Goal: Browse casually: Explore the website without a specific task or goal

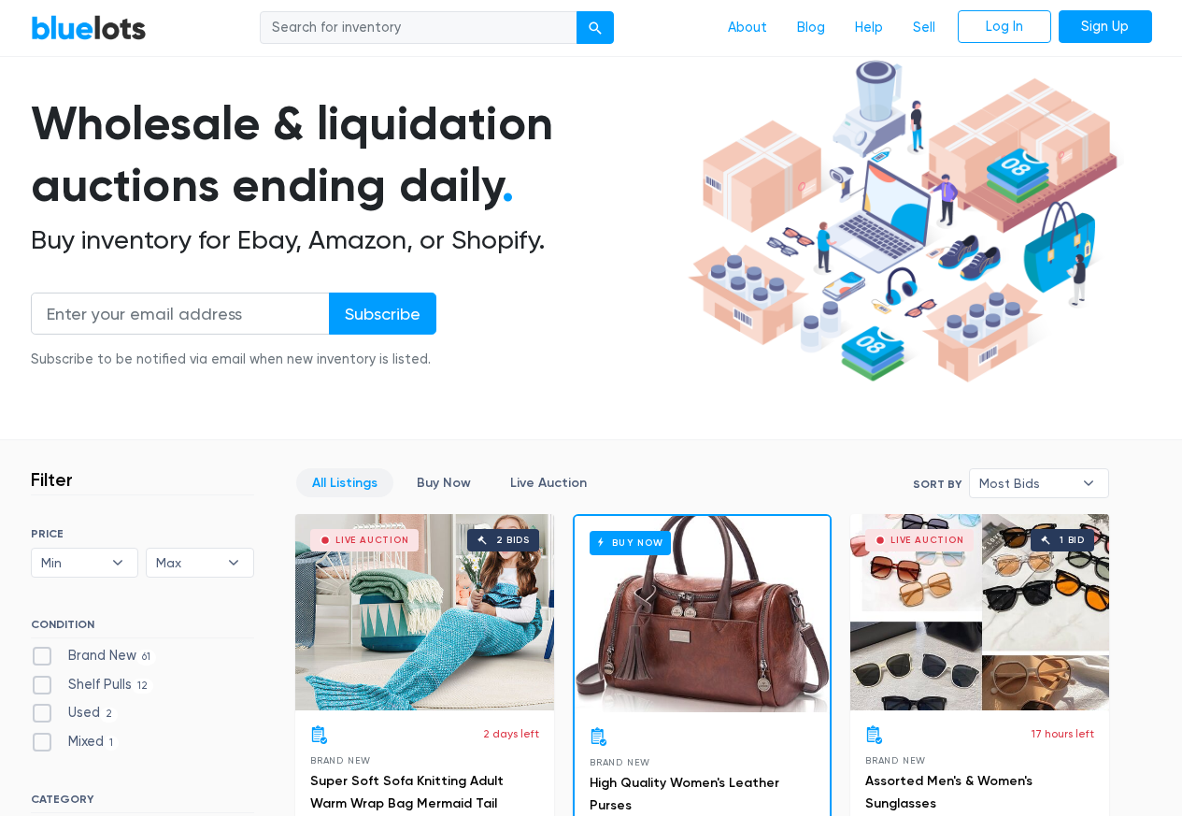
scroll to position [673, 0]
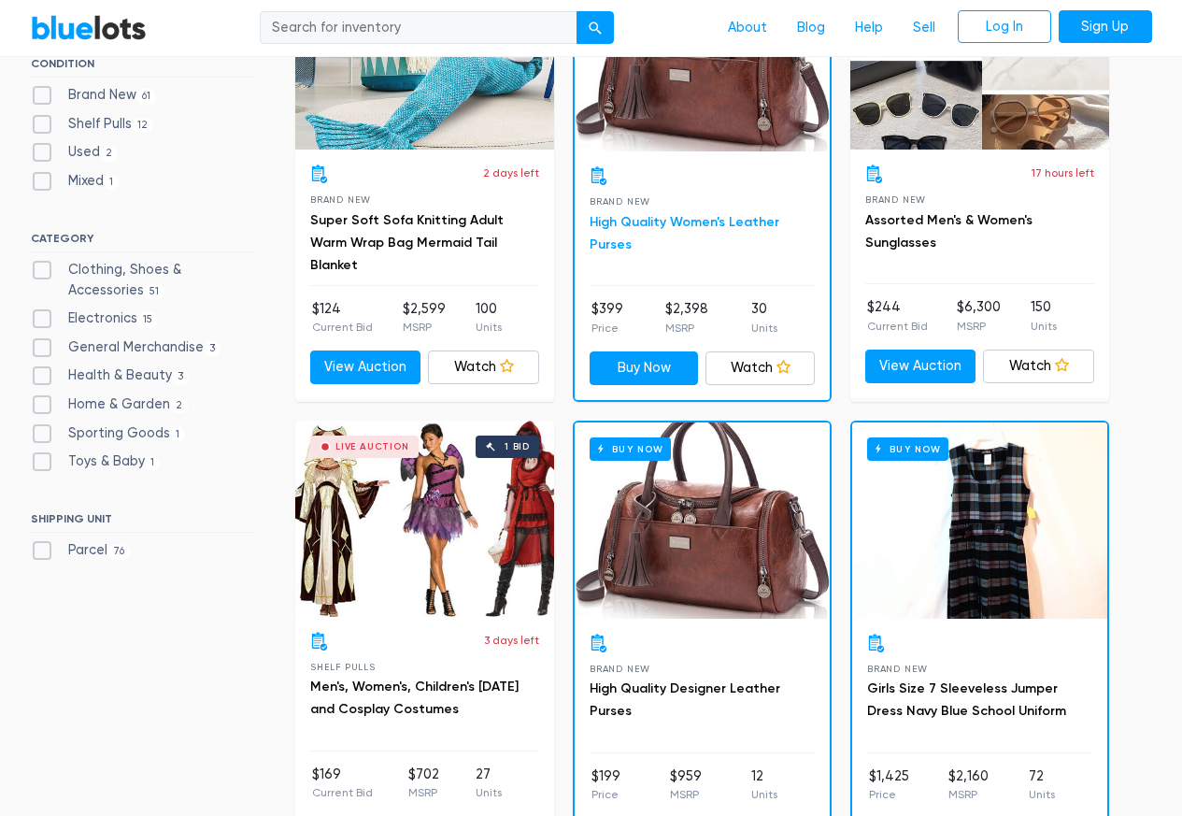
click at [674, 228] on link "High Quality Women's Leather Purses" at bounding box center [685, 233] width 190 height 38
click at [904, 215] on link "Assorted Men's & Women's Sunglasses" at bounding box center [948, 231] width 167 height 38
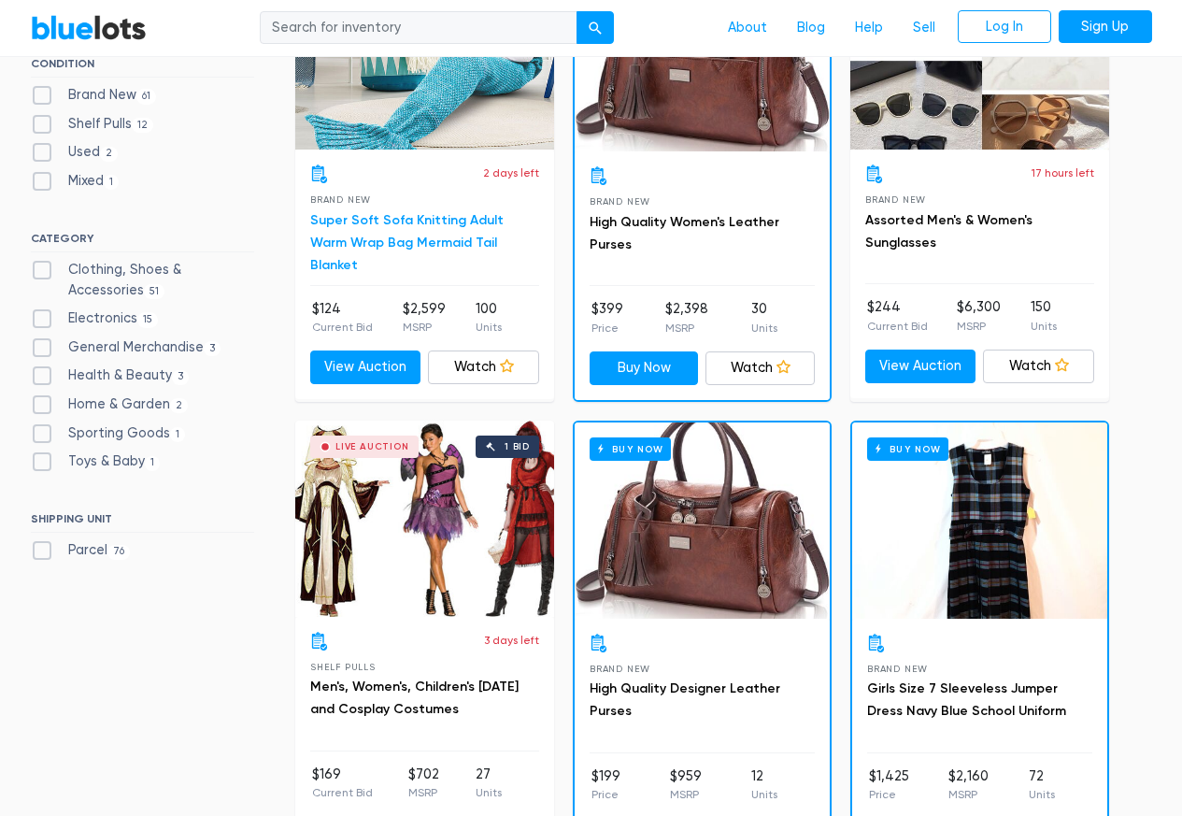
click at [411, 239] on link "Super Soft Sofa Knitting Adult Warm Wrap Bag Mermaid Tail Blanket" at bounding box center [406, 242] width 193 height 61
click at [643, 468] on div "Buy Now" at bounding box center [702, 520] width 255 height 196
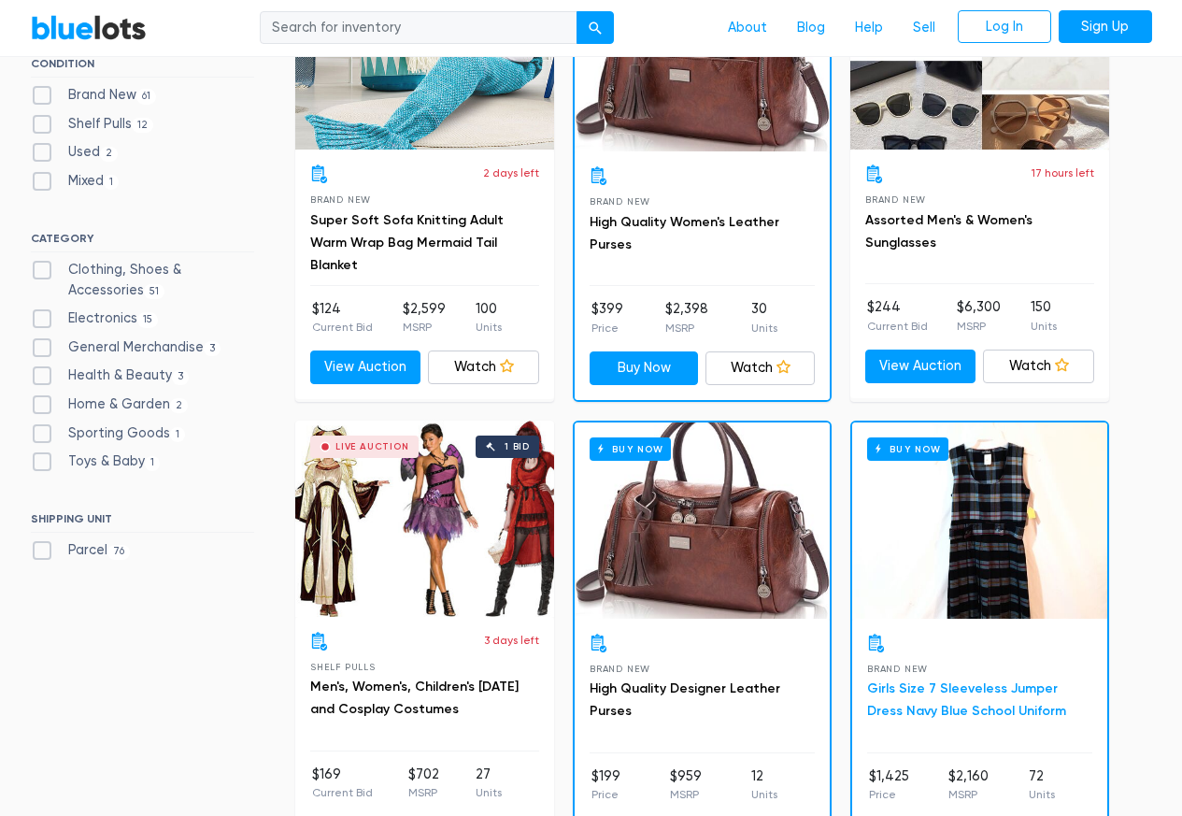
click at [905, 683] on link "Girls Size 7 Sleeveless Jumper Dress Navy Blue School Uniform" at bounding box center [966, 699] width 199 height 38
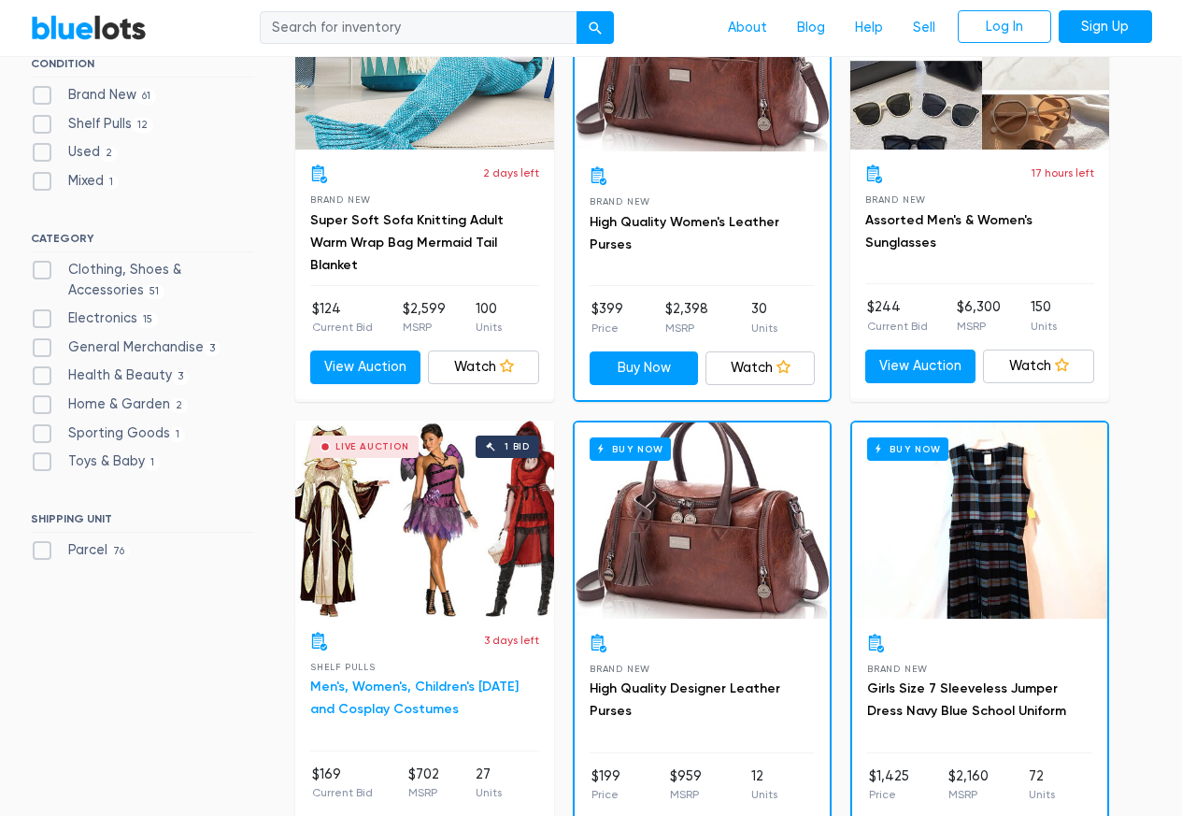
click at [418, 688] on link "Men's, Women's, Children's [DATE] and Cosplay Costumes" at bounding box center [414, 698] width 208 height 38
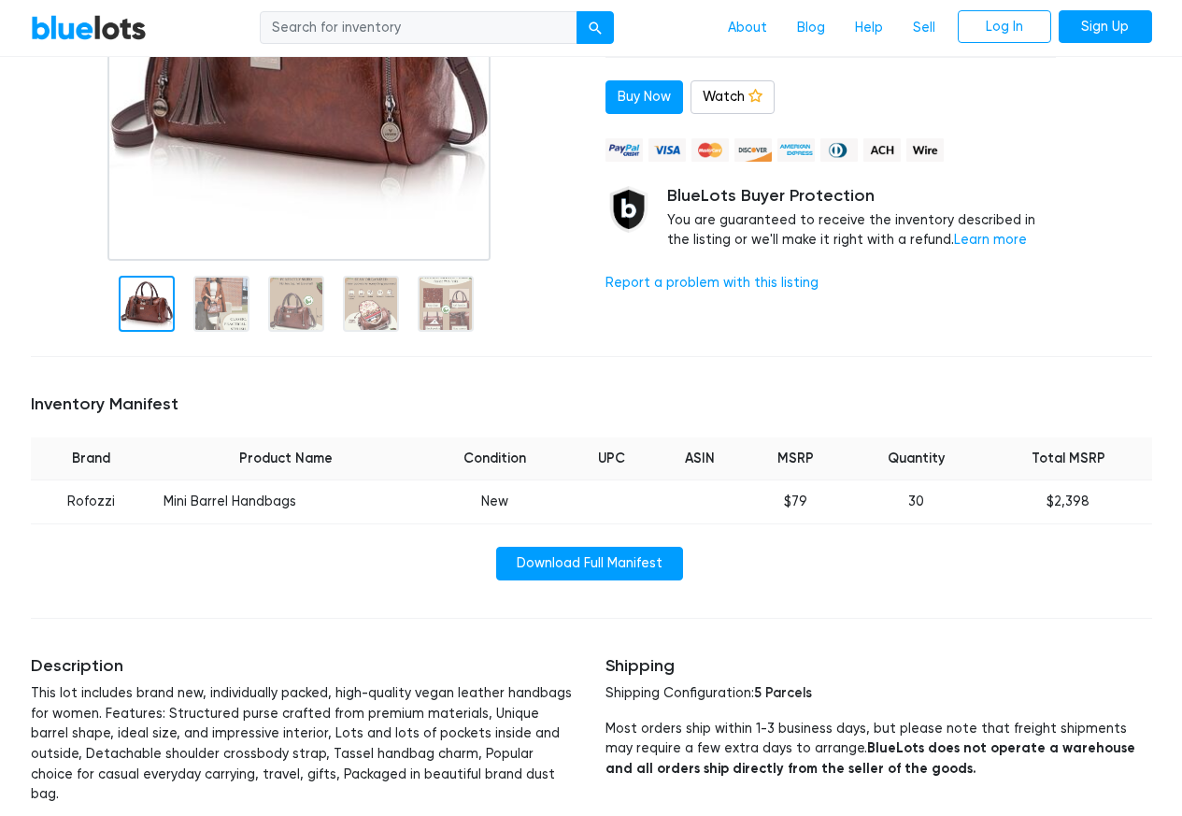
scroll to position [561, 0]
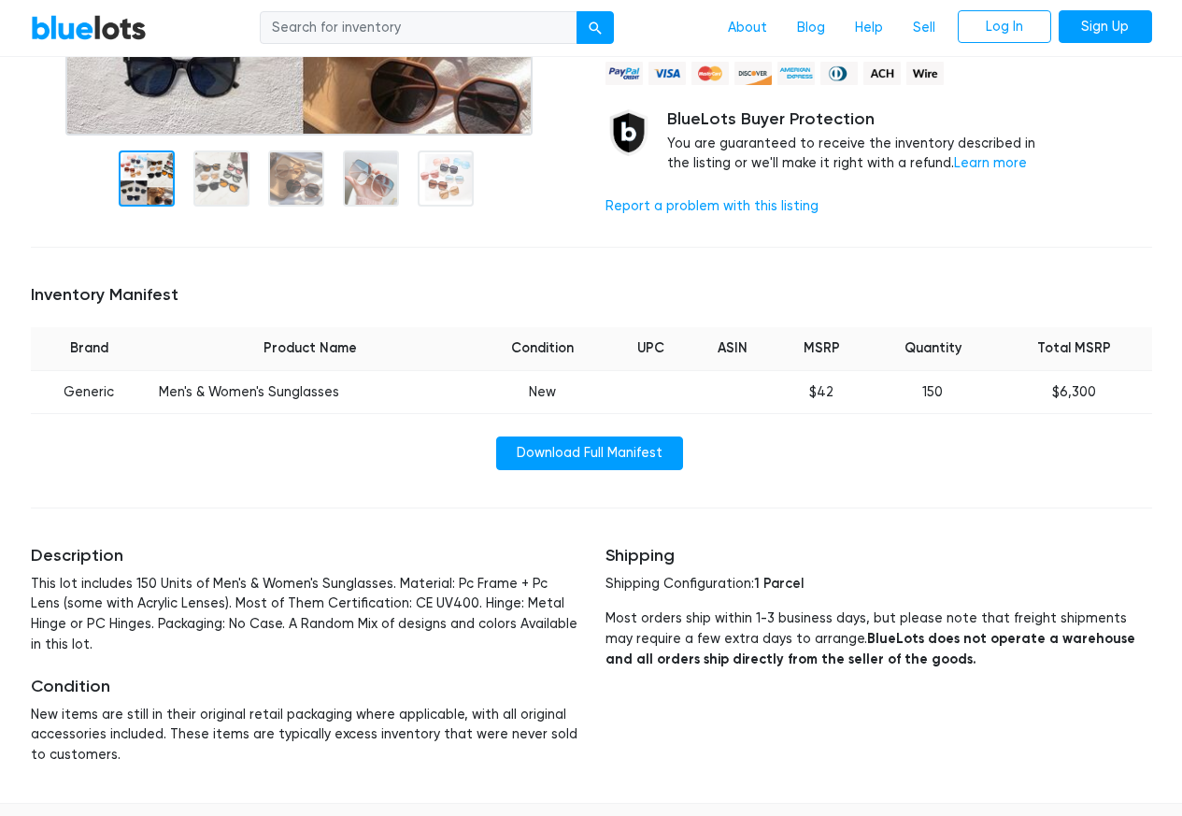
scroll to position [561, 0]
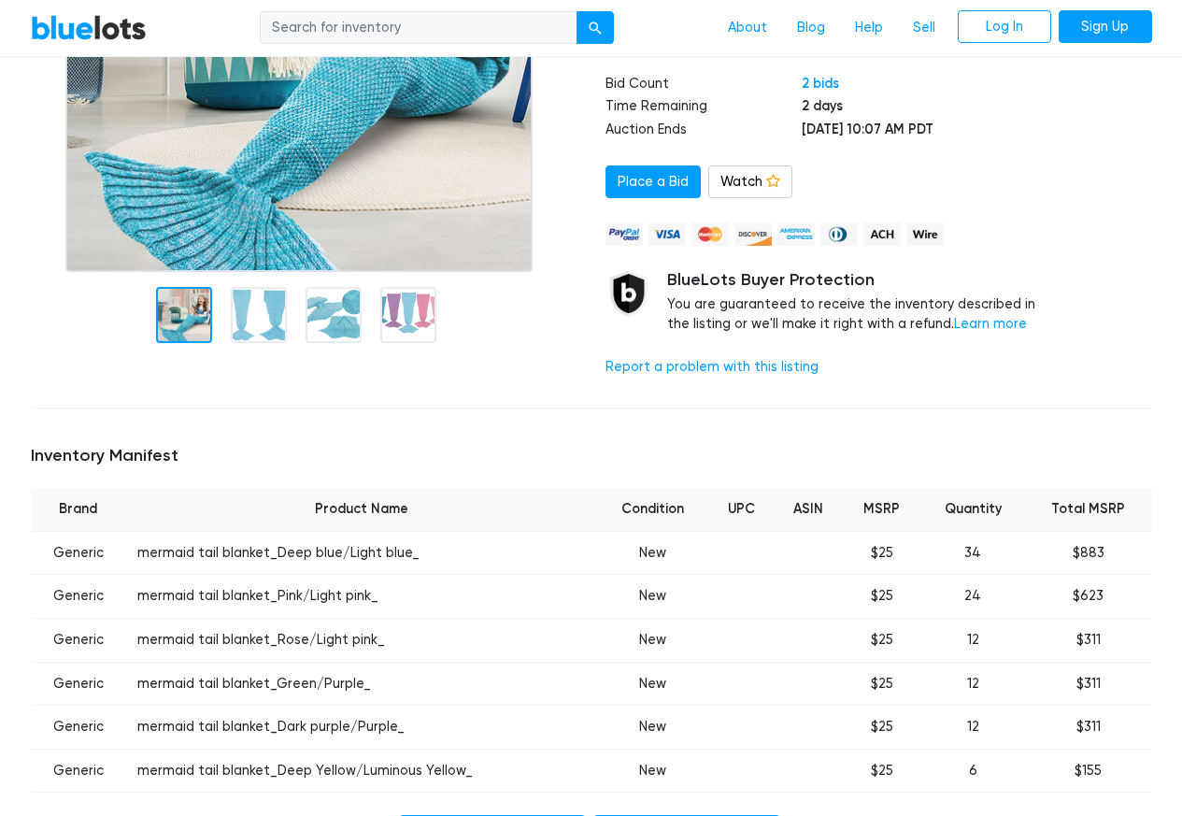
scroll to position [561, 0]
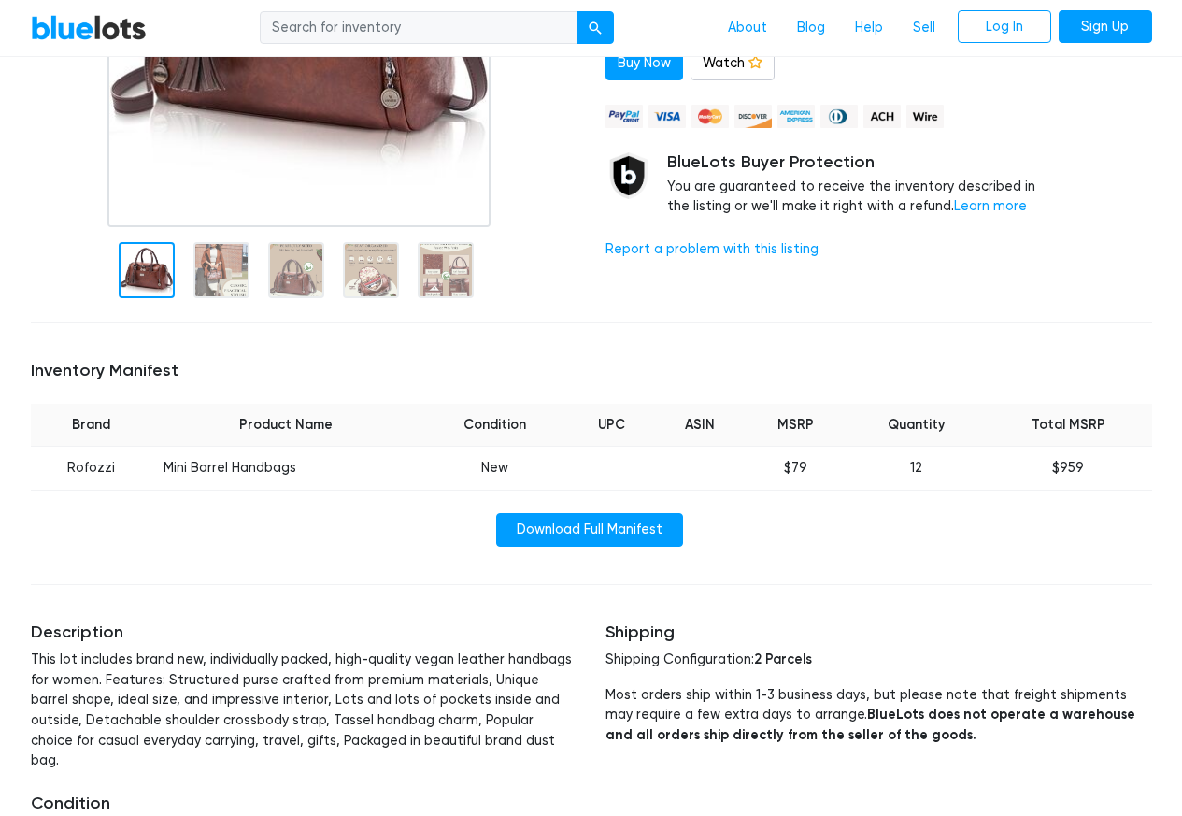
scroll to position [561, 0]
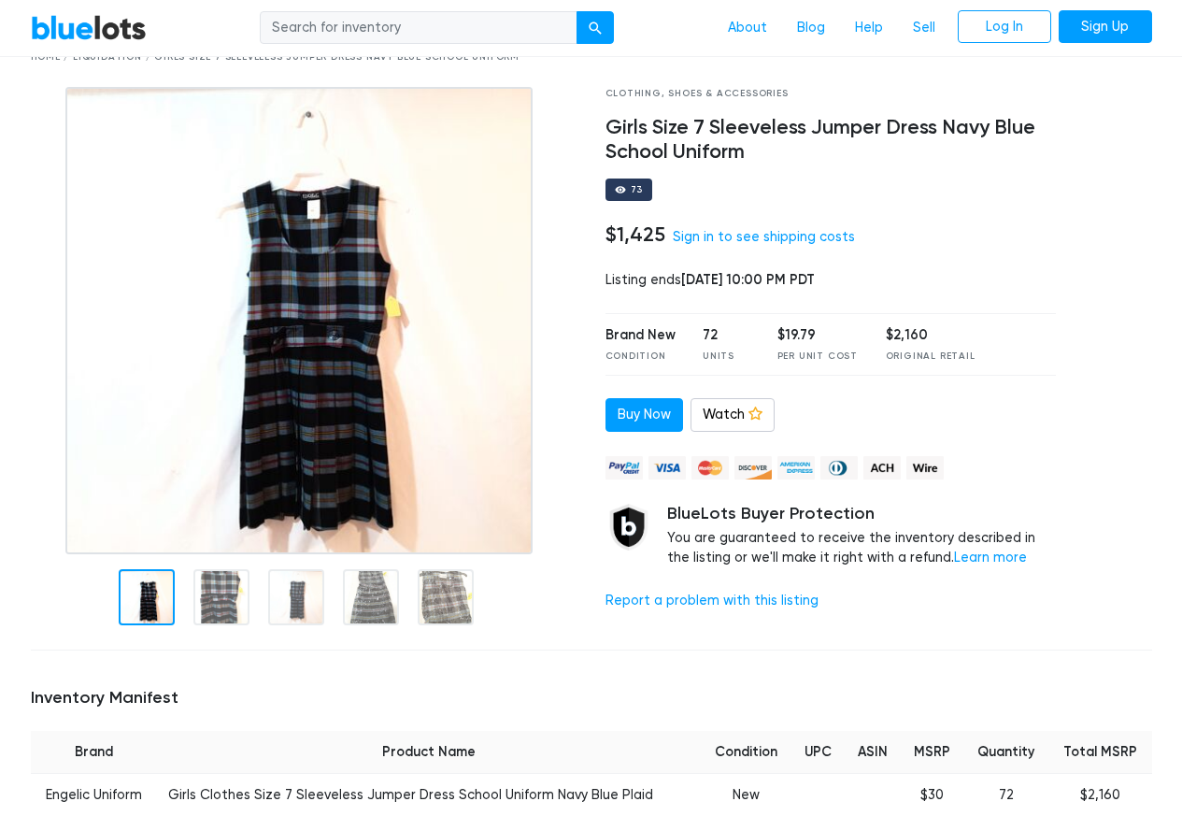
scroll to position [561, 0]
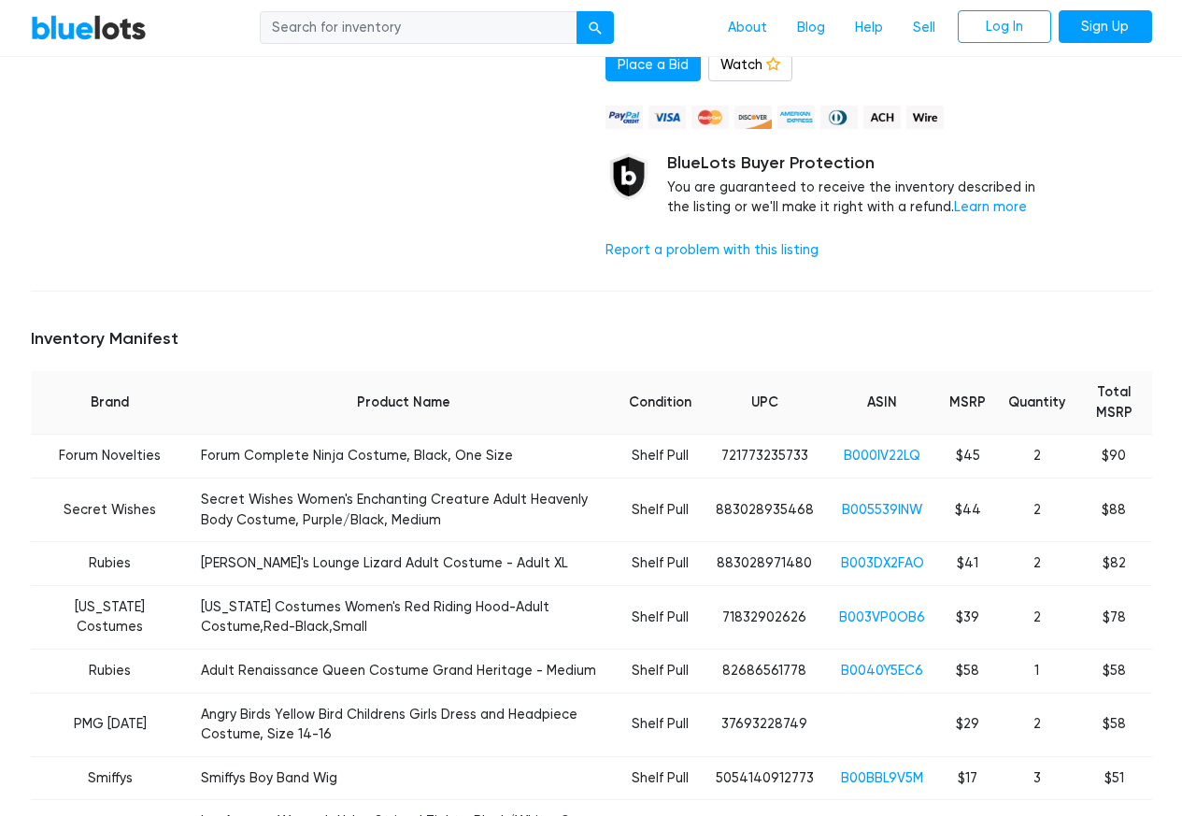
scroll to position [561, 0]
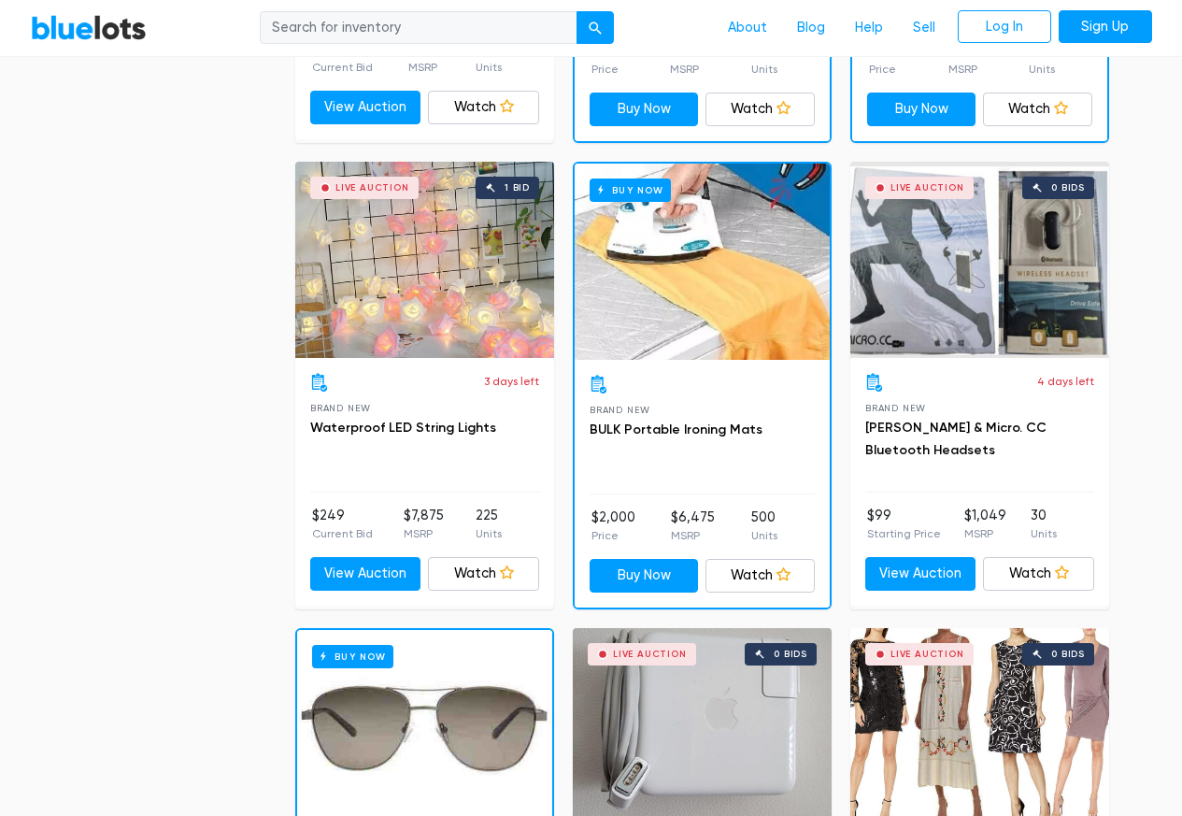
scroll to position [1458, 0]
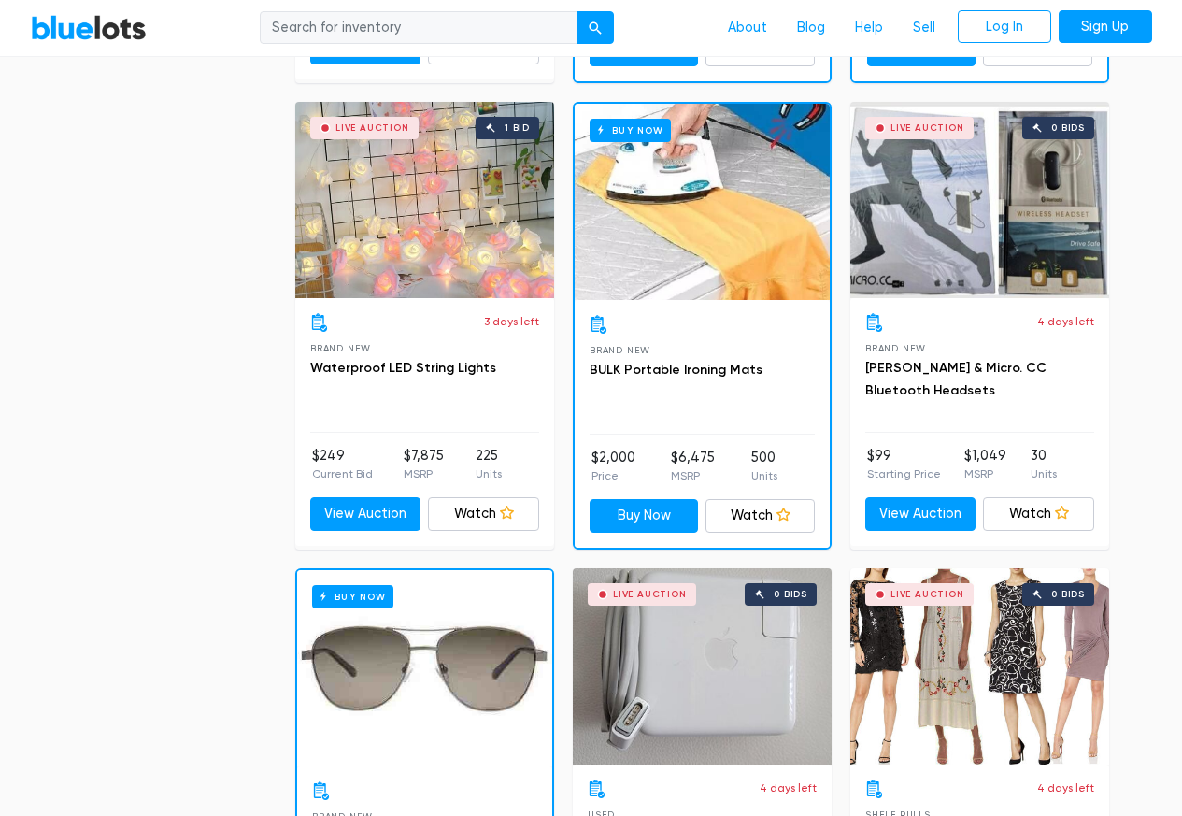
click at [408, 381] on div "3 days left Brand New Waterproof LED String Lights" at bounding box center [424, 373] width 229 height 120
click at [417, 131] on div "Live Auction 1 bid" at bounding box center [424, 200] width 259 height 196
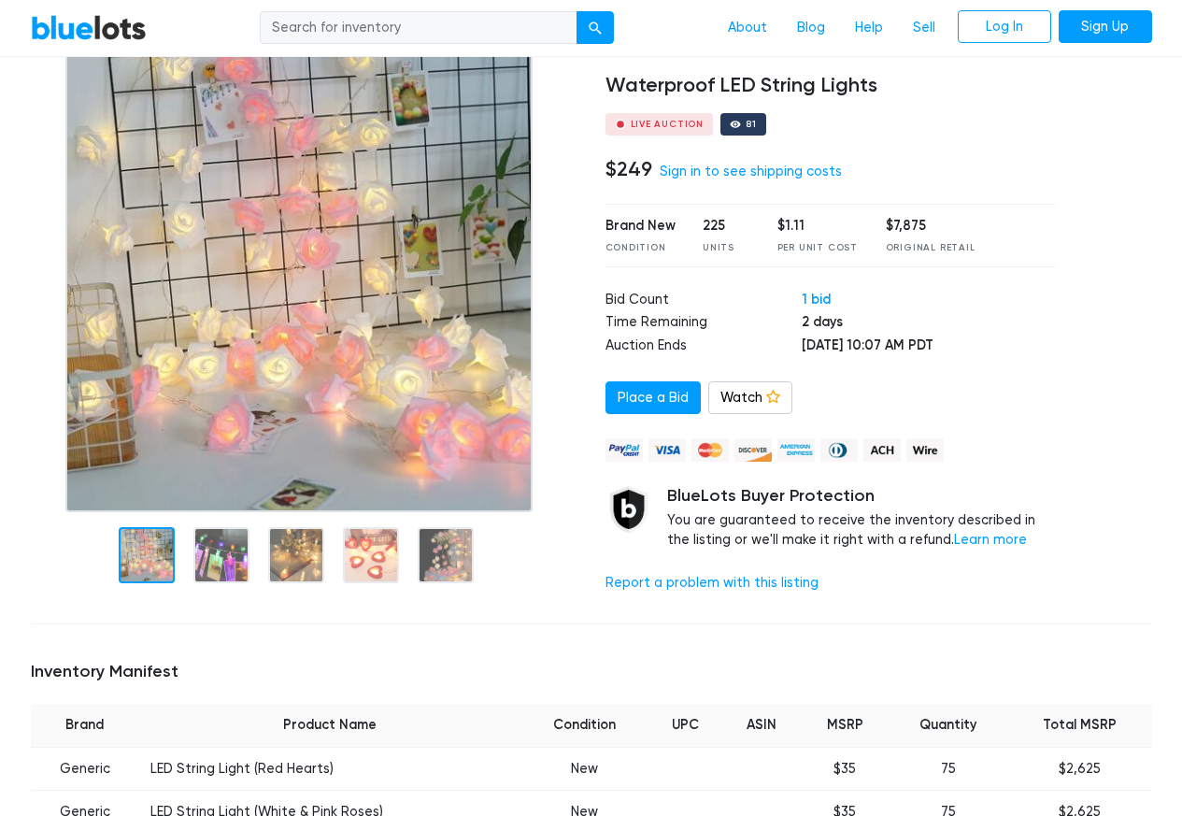
scroll to position [561, 0]
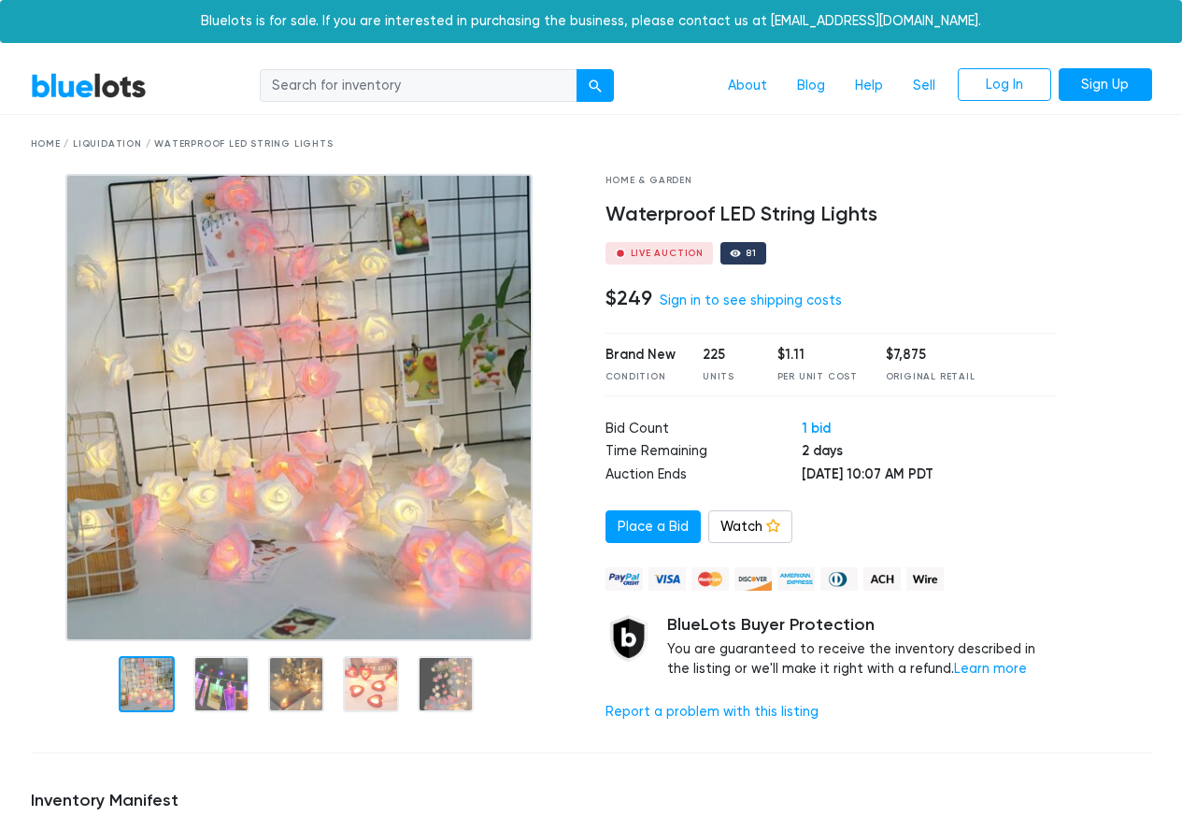
scroll to position [561, 0]
